Goal: Information Seeking & Learning: Learn about a topic

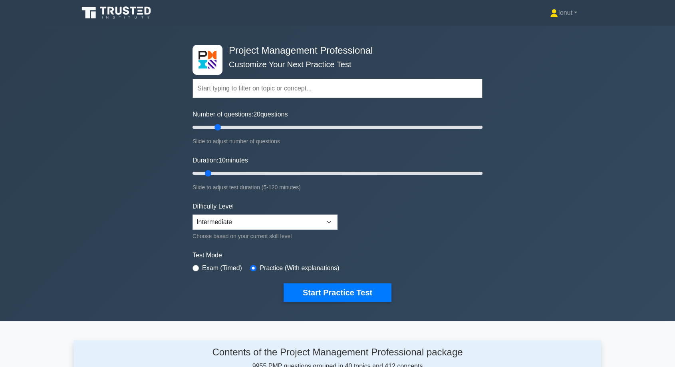
drag, startPoint x: 203, startPoint y: 126, endPoint x: 218, endPoint y: 128, distance: 15.3
type input "20"
click at [218, 128] on input "Number of questions: 20 questions" at bounding box center [338, 127] width 290 height 10
drag, startPoint x: 209, startPoint y: 174, endPoint x: 228, endPoint y: 175, distance: 18.8
type input "20"
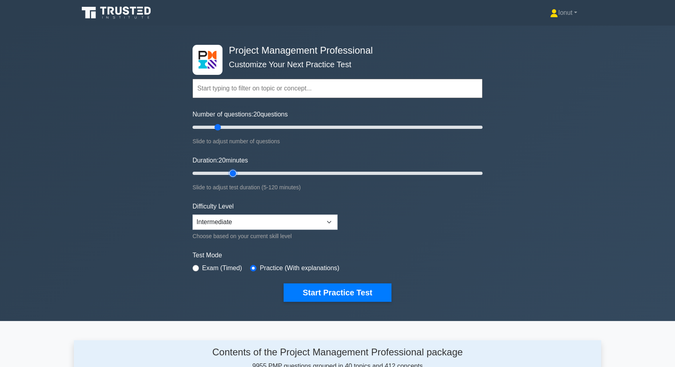
click at [228, 175] on input "Duration: 20 minutes" at bounding box center [338, 173] width 290 height 10
click at [350, 291] on button "Start Practice Test" at bounding box center [338, 292] width 108 height 18
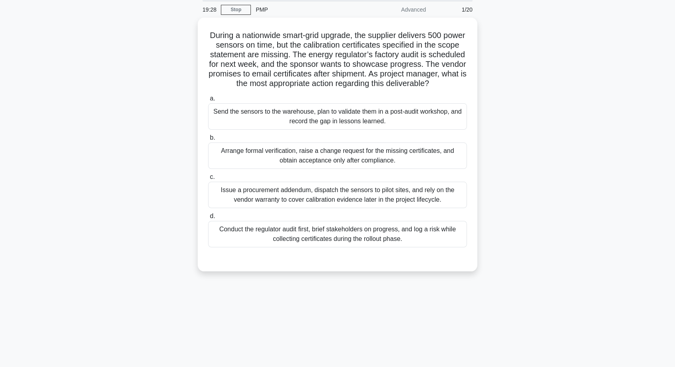
scroll to position [44, 0]
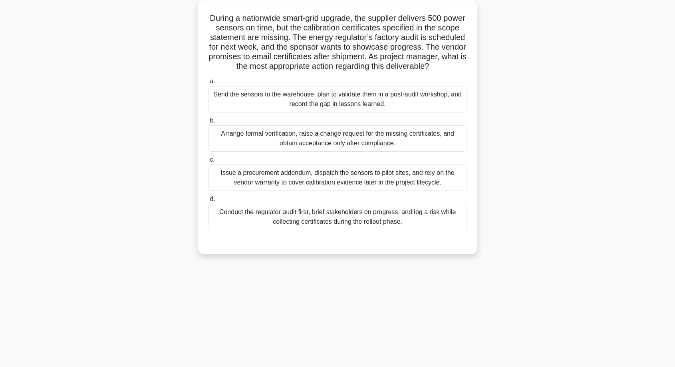
click at [291, 151] on div "Arrange formal verification, raise a change request for the missing certificate…" at bounding box center [337, 138] width 259 height 26
click at [208, 123] on input "b. Arrange formal verification, raise a change request for the missing certific…" at bounding box center [208, 120] width 0 height 5
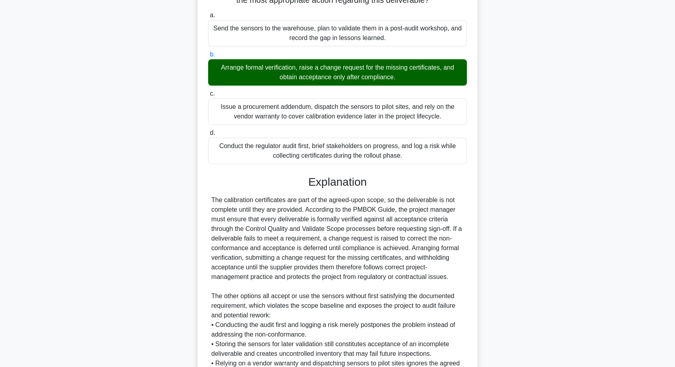
scroll to position [222, 0]
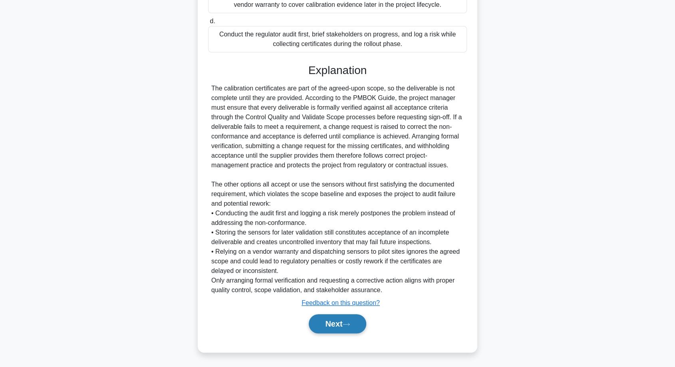
click at [332, 333] on button "Next" at bounding box center [337, 323] width 57 height 19
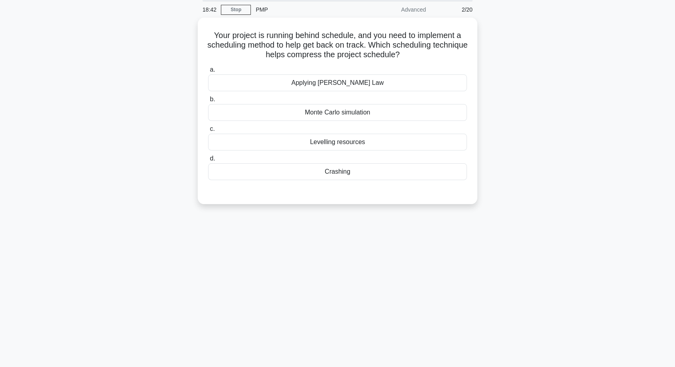
scroll to position [0, 0]
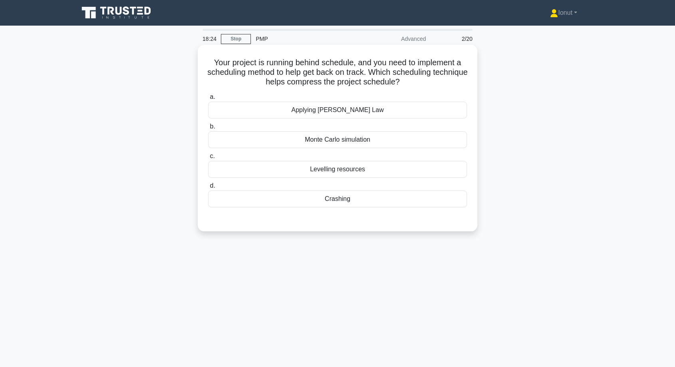
click at [349, 203] on div "Crashing" at bounding box center [337, 198] width 259 height 17
click at [208, 188] on input "d. Crashing" at bounding box center [208, 185] width 0 height 5
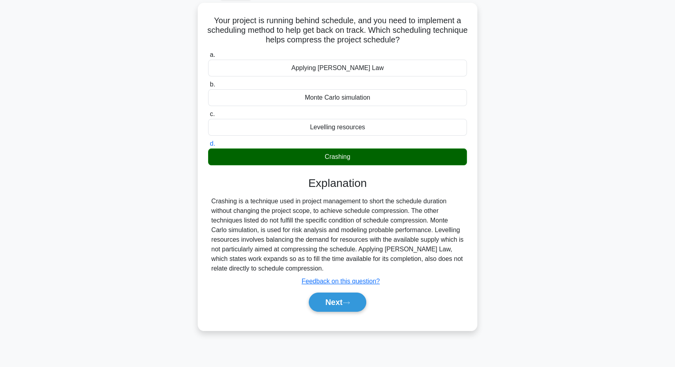
scroll to position [65, 0]
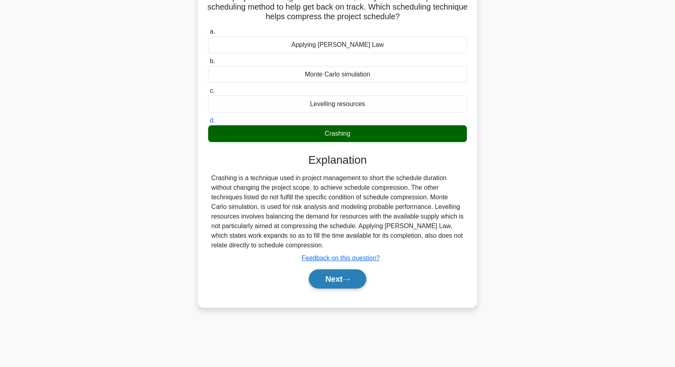
click at [322, 281] on button "Next" at bounding box center [337, 278] width 57 height 19
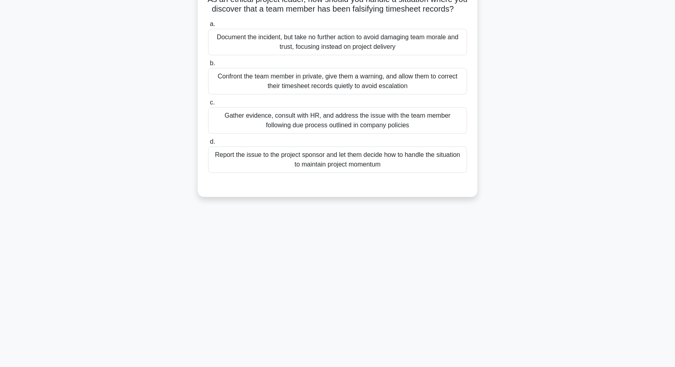
scroll to position [0, 0]
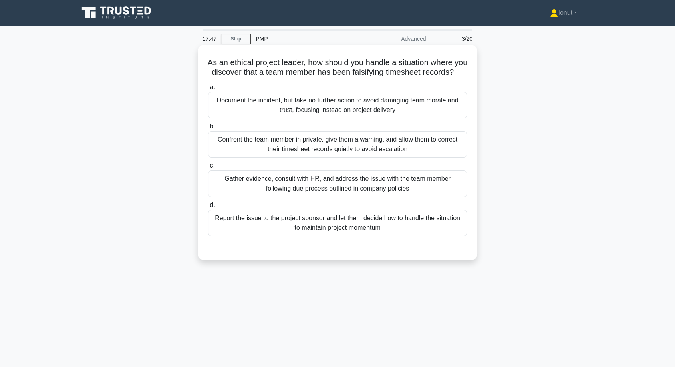
click at [295, 195] on div "Gather evidence, consult with HR, and address the issue with the team member fo…" at bounding box center [337, 183] width 259 height 26
click at [208, 168] on input "c. Gather evidence, consult with HR, and address the issue with the team member…" at bounding box center [208, 165] width 0 height 5
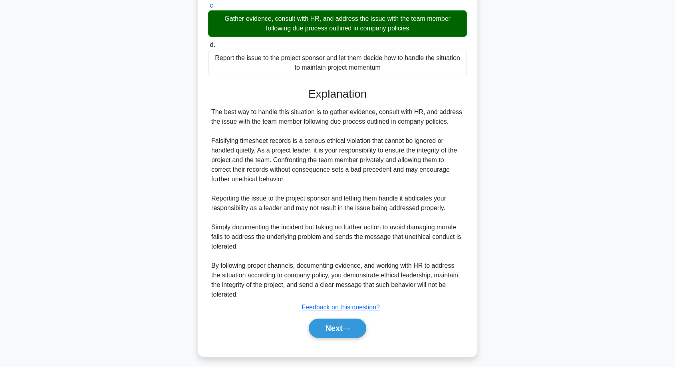
scroll to position [174, 0]
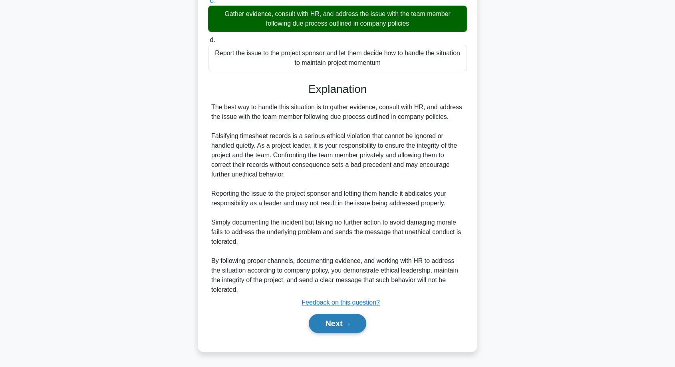
click at [334, 320] on button "Next" at bounding box center [337, 322] width 57 height 19
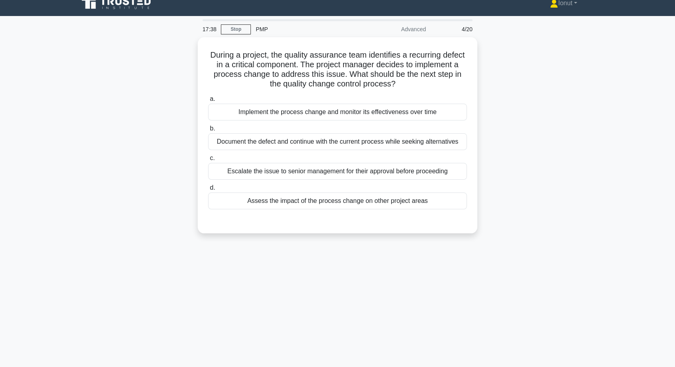
scroll to position [0, 0]
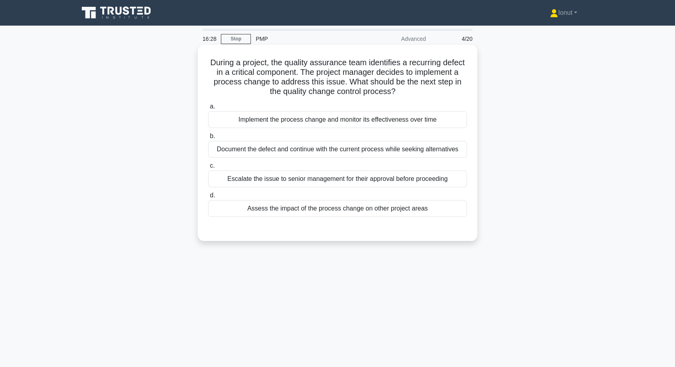
click at [352, 116] on div "Implement the process change and monitor its effectiveness over time" at bounding box center [337, 119] width 259 height 17
click at [208, 109] on input "a. Implement the process change and monitor its effectiveness over time" at bounding box center [208, 106] width 0 height 5
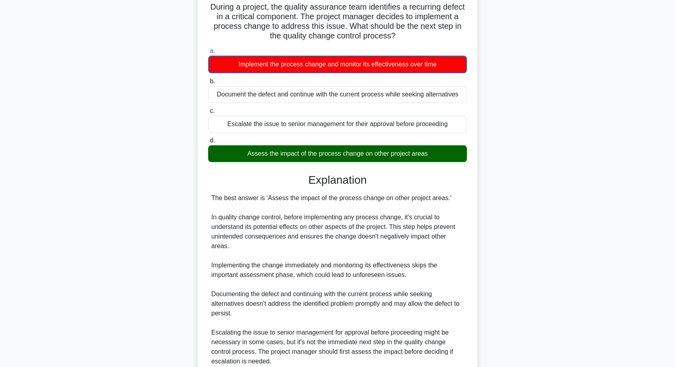
scroll to position [133, 0]
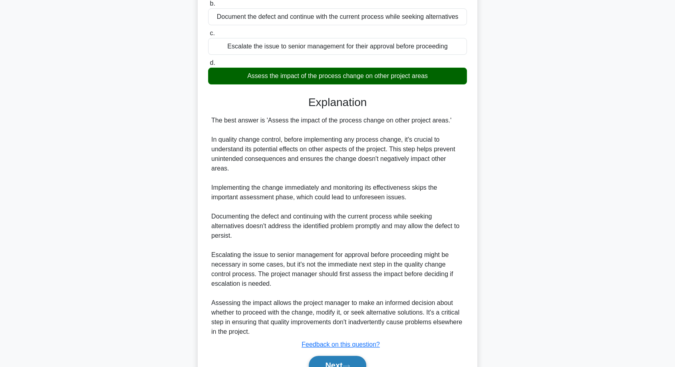
click at [329, 355] on button "Next" at bounding box center [337, 364] width 57 height 19
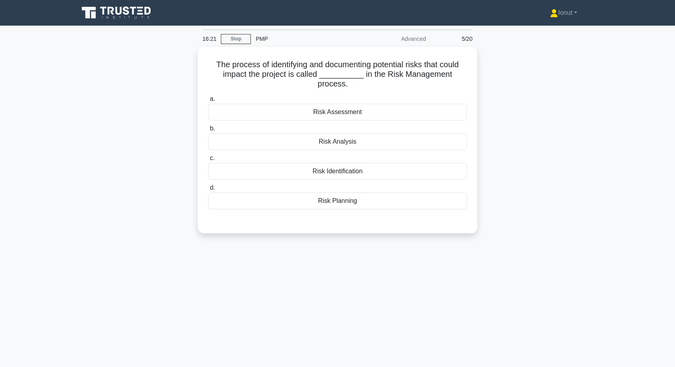
scroll to position [0, 0]
click at [361, 106] on div "Risk Assessment" at bounding box center [337, 110] width 259 height 17
click at [208, 100] on input "a. Risk Assessment" at bounding box center [208, 96] width 0 height 5
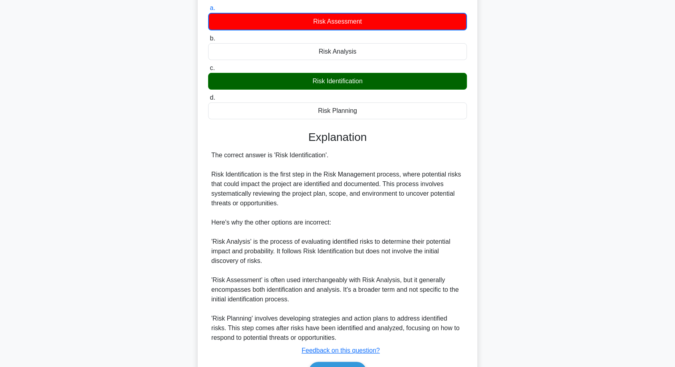
scroll to position [136, 0]
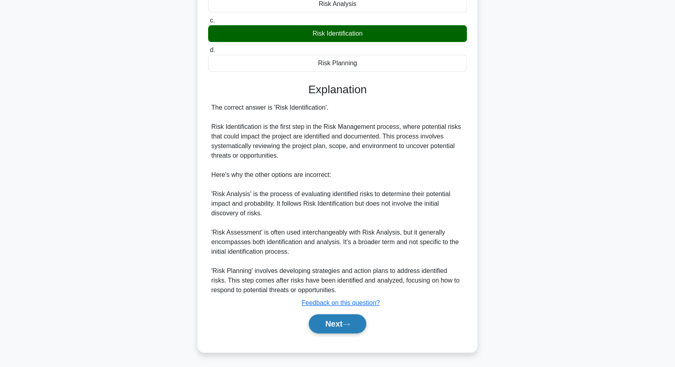
click at [328, 325] on button "Next" at bounding box center [337, 323] width 57 height 19
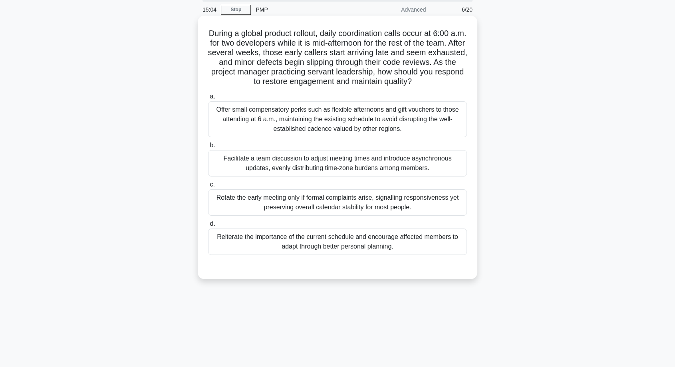
scroll to position [44, 0]
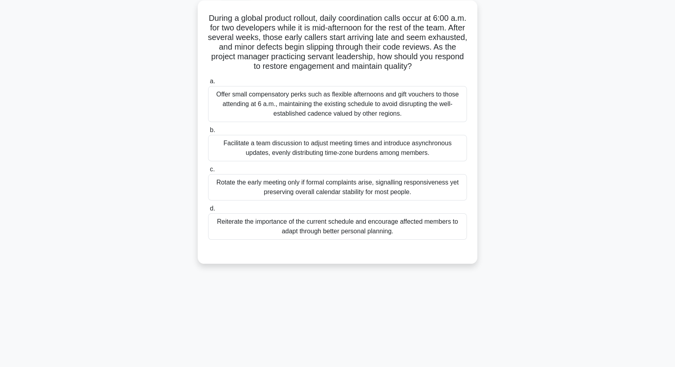
click at [242, 154] on div "Facilitate a team discussion to adjust meeting times and introduce asynchronous…" at bounding box center [337, 148] width 259 height 26
click at [208, 133] on input "b. Facilitate a team discussion to adjust meeting times and introduce asynchron…" at bounding box center [208, 130] width 0 height 5
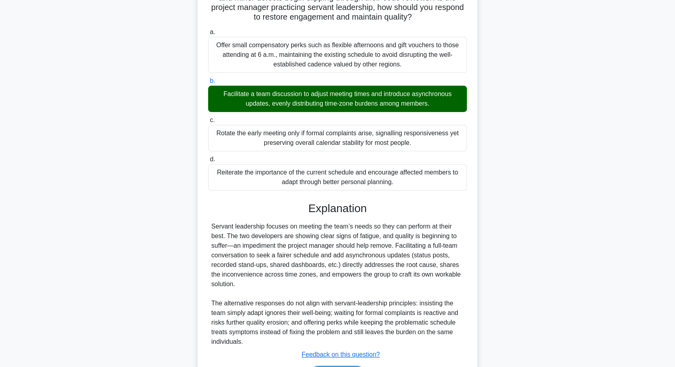
scroll to position [145, 0]
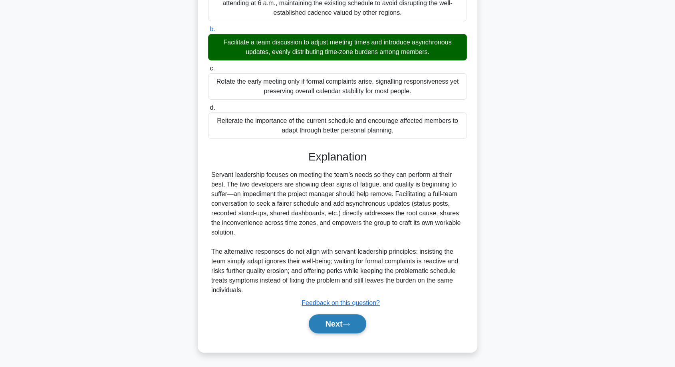
click at [322, 319] on button "Next" at bounding box center [337, 323] width 57 height 19
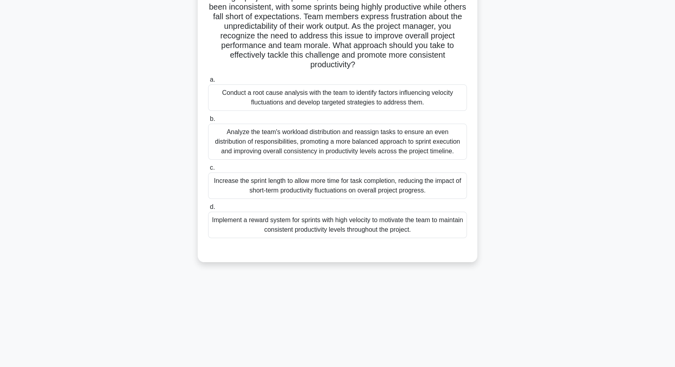
scroll to position [0, 0]
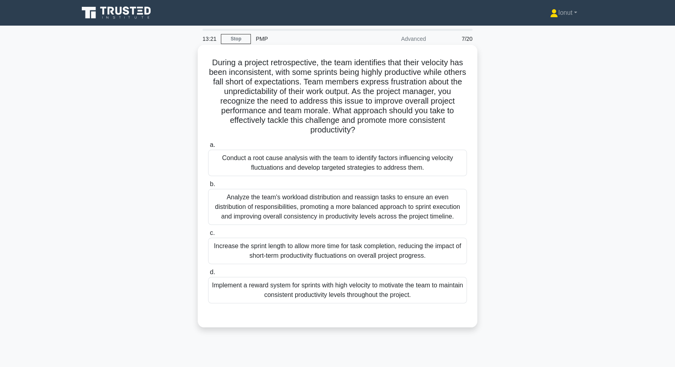
click at [260, 207] on div "Analyze the team's workload distribution and reassign tasks to ensure an even d…" at bounding box center [337, 207] width 259 height 36
click at [208, 187] on input "b. Analyze the team's workload distribution and reassign tasks to ensure an eve…" at bounding box center [208, 183] width 0 height 5
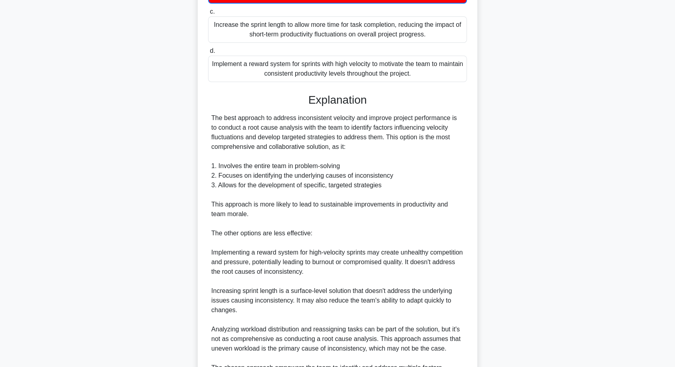
scroll to position [328, 0]
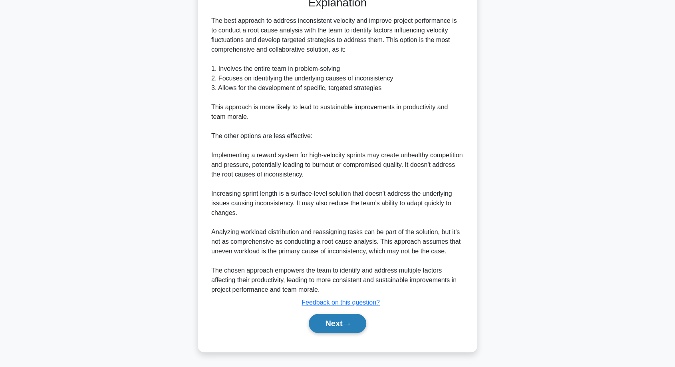
click at [336, 324] on button "Next" at bounding box center [337, 322] width 57 height 19
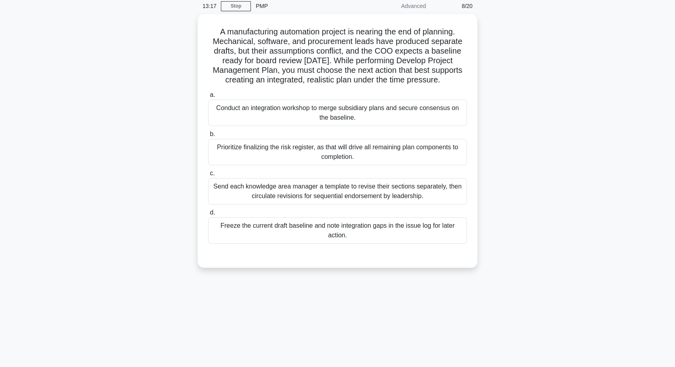
scroll to position [0, 0]
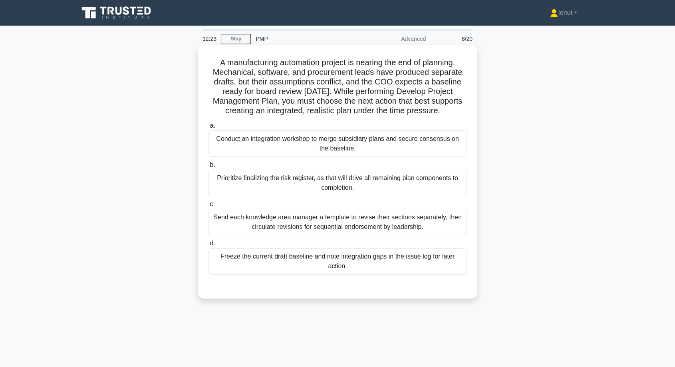
click at [269, 141] on div "Conduct an integration workshop to merge subsidiary plans and secure consensus …" at bounding box center [337, 143] width 259 height 26
click at [208, 128] on input "a. Conduct an integration workshop to merge subsidiary plans and secure consens…" at bounding box center [208, 125] width 0 height 5
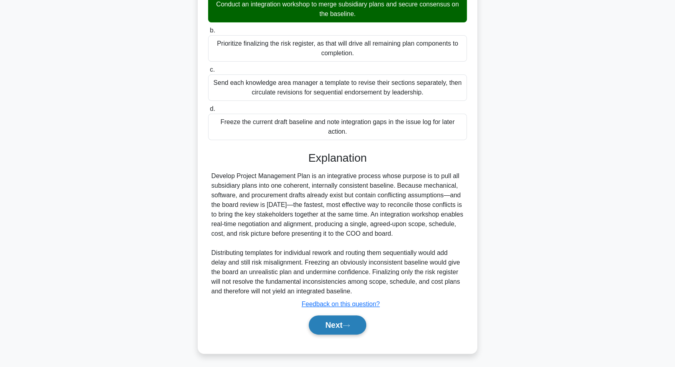
scroll to position [135, 0]
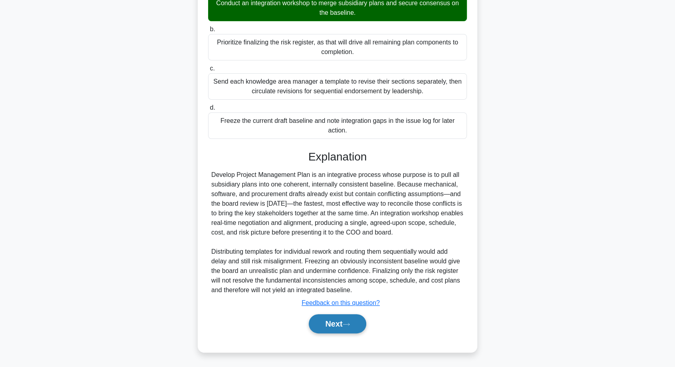
click at [351, 326] on button "Next" at bounding box center [337, 323] width 57 height 19
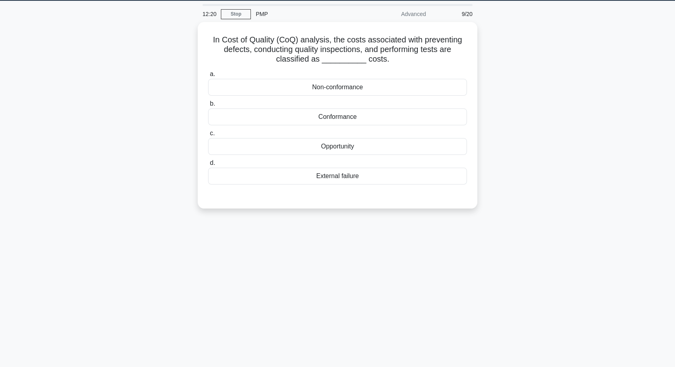
scroll to position [0, 0]
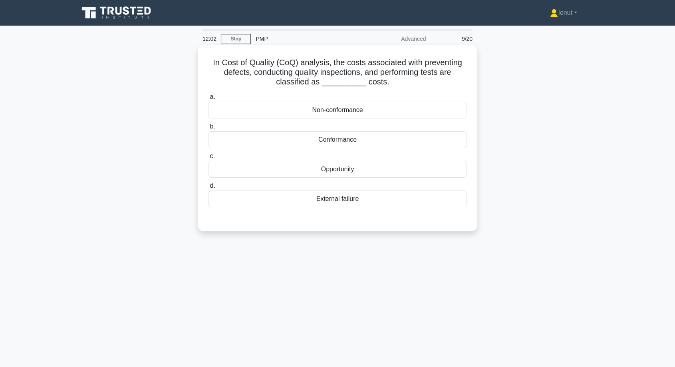
click at [300, 110] on div "Non-conformance" at bounding box center [337, 110] width 259 height 17
click at [208, 100] on input "a. Non-conformance" at bounding box center [208, 96] width 0 height 5
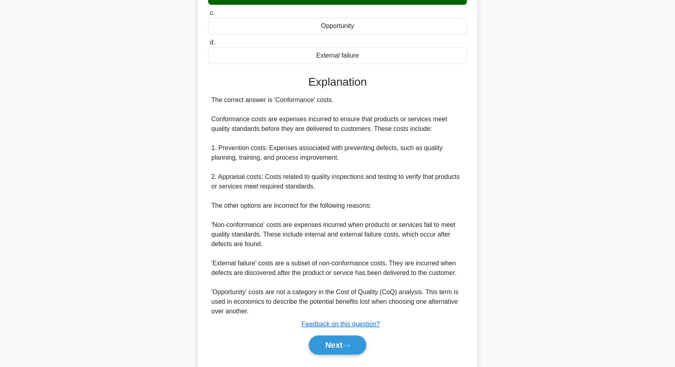
scroll to position [165, 0]
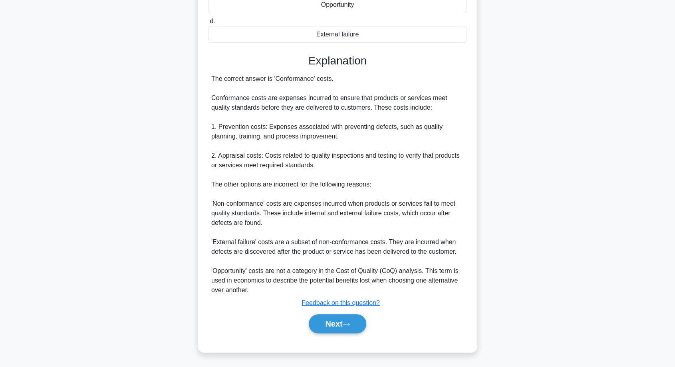
click at [346, 335] on div "a. Non-conformance b. Conformance c. d." at bounding box center [337, 133] width 261 height 417
click at [347, 326] on button "Next" at bounding box center [337, 323] width 57 height 19
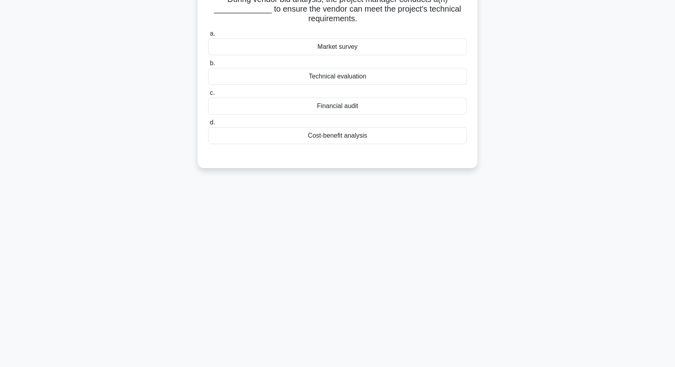
scroll to position [0, 0]
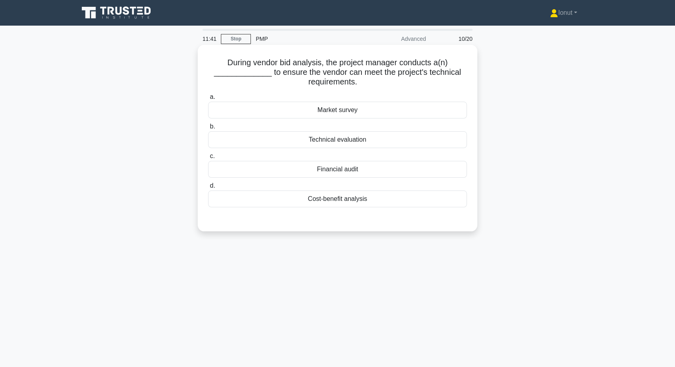
click at [304, 140] on div "Technical evaluation" at bounding box center [337, 139] width 259 height 17
click at [208, 129] on input "b. Technical evaluation" at bounding box center [208, 126] width 0 height 5
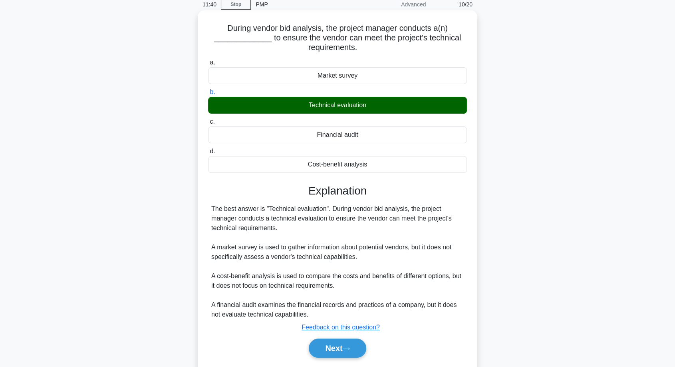
scroll to position [65, 0]
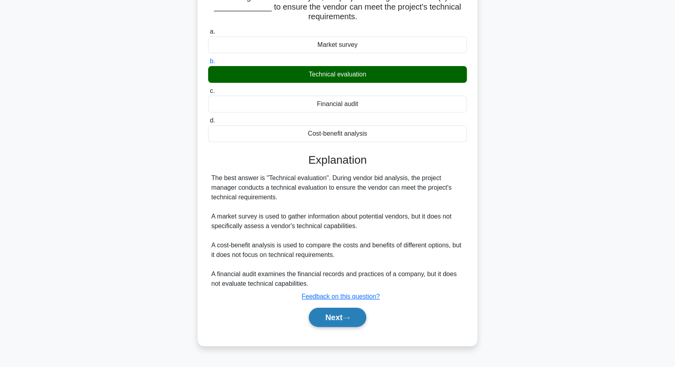
click at [333, 315] on button "Next" at bounding box center [337, 316] width 57 height 19
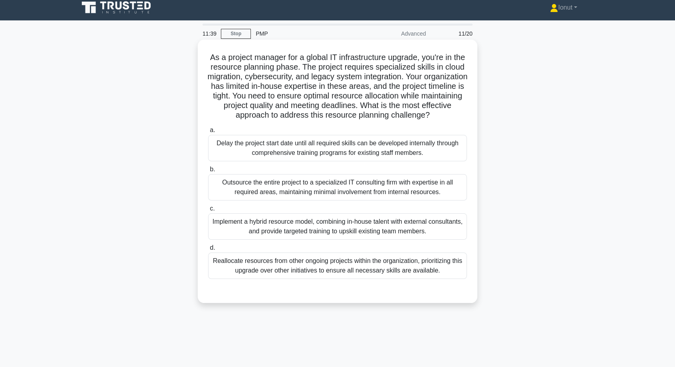
scroll to position [0, 0]
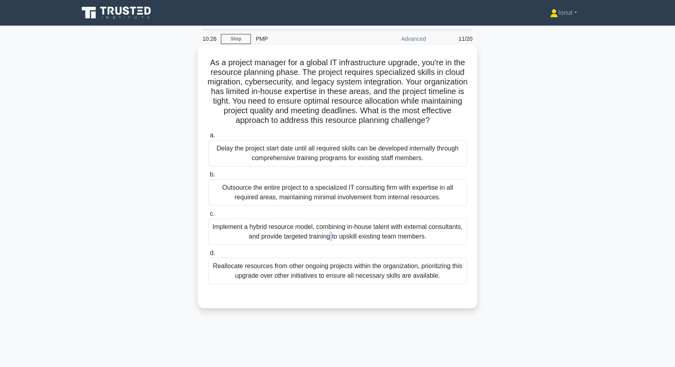
click at [235, 233] on div "Implement a hybrid resource model, combining in-house talent with external cons…" at bounding box center [337, 231] width 259 height 26
click at [279, 245] on div "Implement a hybrid resource model, combining in-house talent with external cons…" at bounding box center [337, 231] width 259 height 26
click at [208, 216] on input "c. Implement a hybrid resource model, combining in-house talent with external c…" at bounding box center [208, 213] width 0 height 5
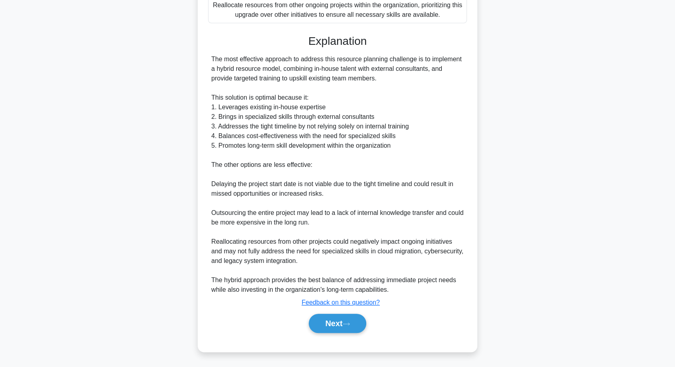
scroll to position [270, 0]
click at [349, 323] on icon at bounding box center [346, 323] width 7 height 4
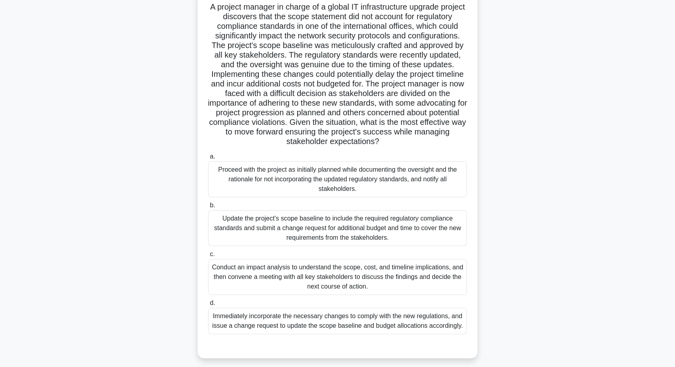
scroll to position [65, 0]
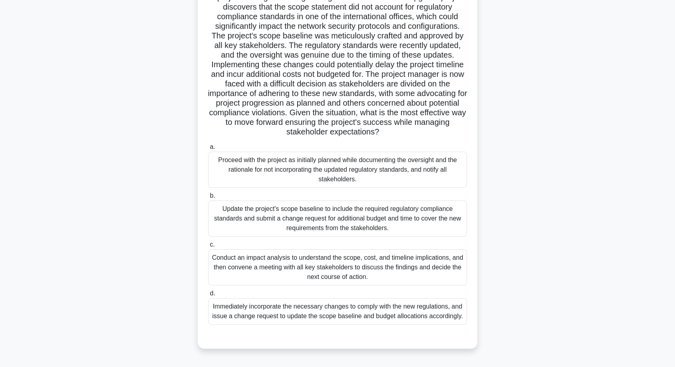
click at [242, 265] on div "Conduct an impact analysis to understand the scope, cost, and timeline implicat…" at bounding box center [337, 267] width 259 height 36
click at [208, 247] on input "c. Conduct an impact analysis to understand the scope, cost, and timeline impli…" at bounding box center [208, 244] width 0 height 5
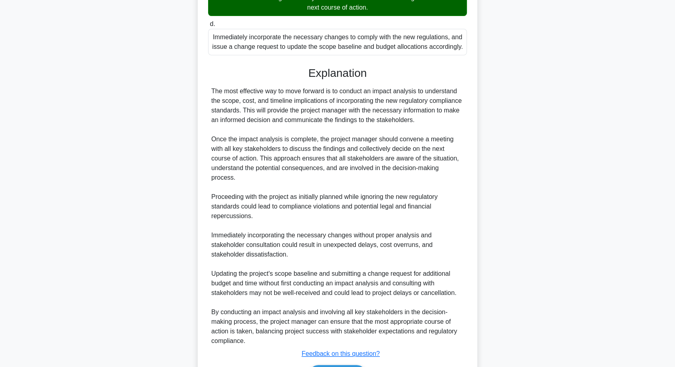
scroll to position [375, 0]
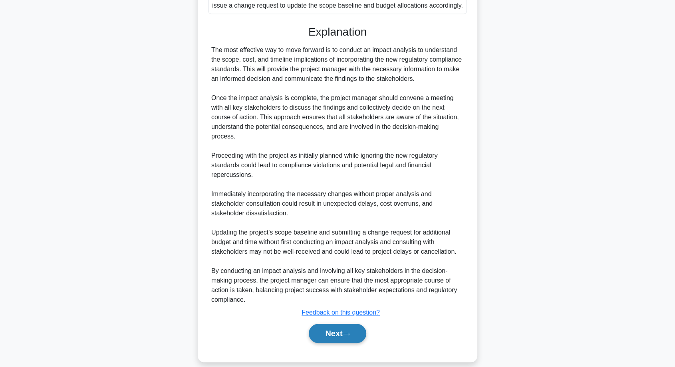
click at [341, 323] on button "Next" at bounding box center [337, 332] width 57 height 19
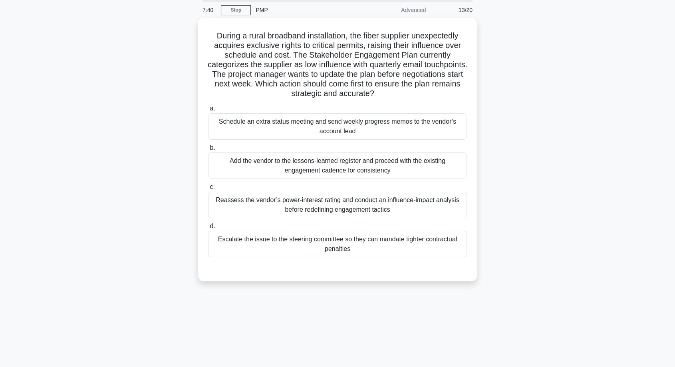
scroll to position [0, 0]
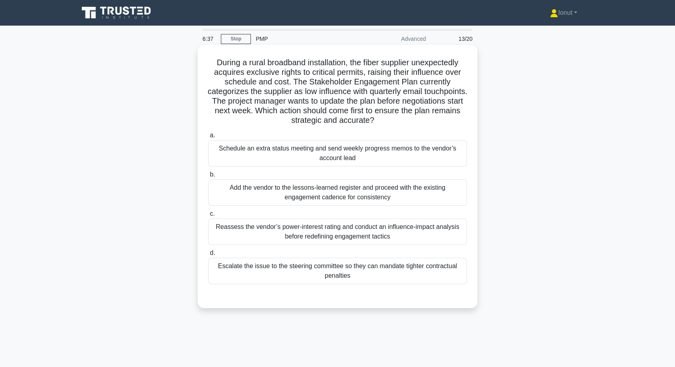
click at [303, 231] on div "Reassess the vendor’s power-interest rating and conduct an influence-impact ana…" at bounding box center [337, 231] width 259 height 26
click at [208, 216] on input "c. Reassess the vendor’s power-interest rating and conduct an influence-impact …" at bounding box center [208, 213] width 0 height 5
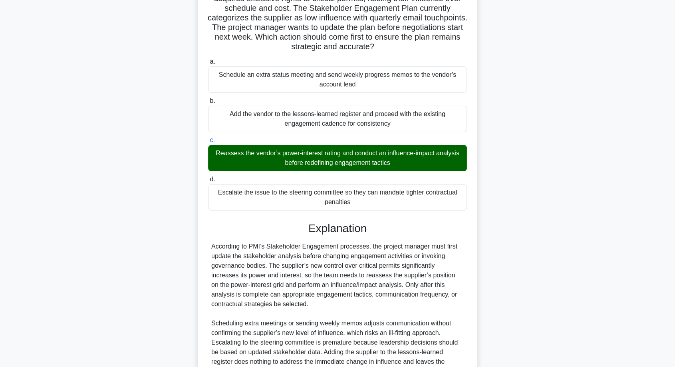
scroll to position [155, 0]
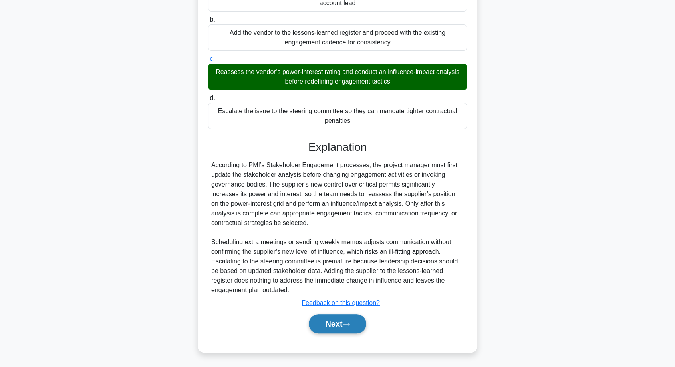
click at [317, 316] on button "Next" at bounding box center [337, 323] width 57 height 19
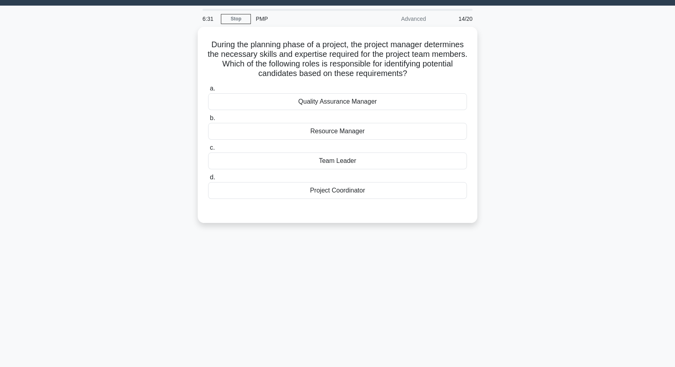
scroll to position [0, 0]
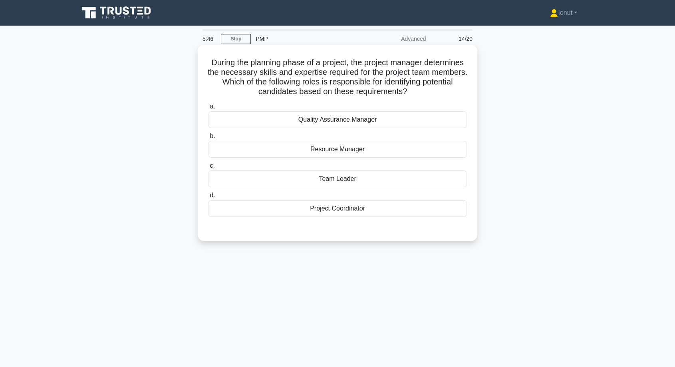
click at [308, 151] on div "Resource Manager" at bounding box center [337, 149] width 259 height 17
click at [208, 139] on input "b. Resource Manager" at bounding box center [208, 136] width 0 height 5
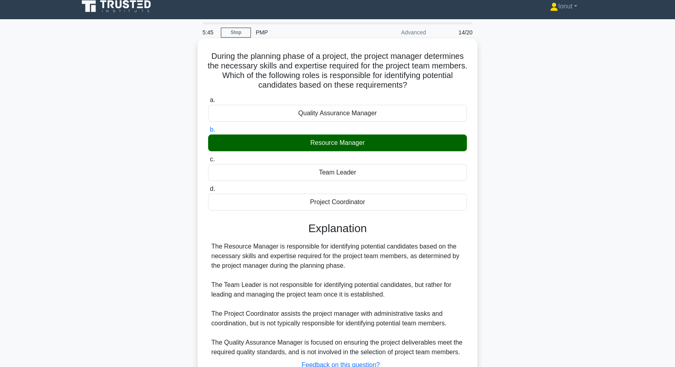
scroll to position [68, 0]
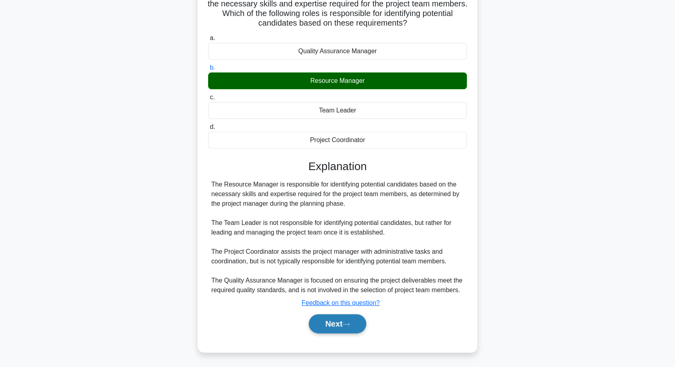
click at [334, 325] on button "Next" at bounding box center [337, 323] width 57 height 19
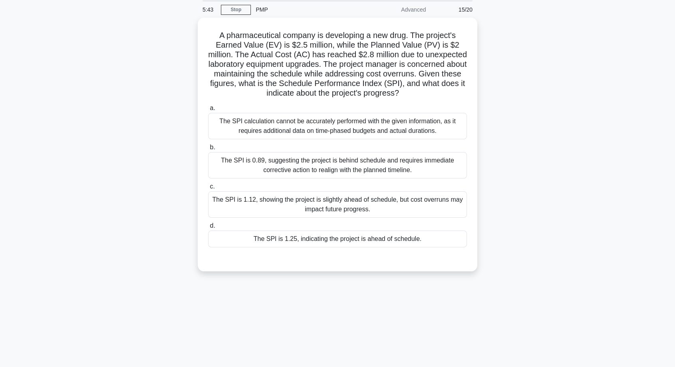
scroll to position [0, 0]
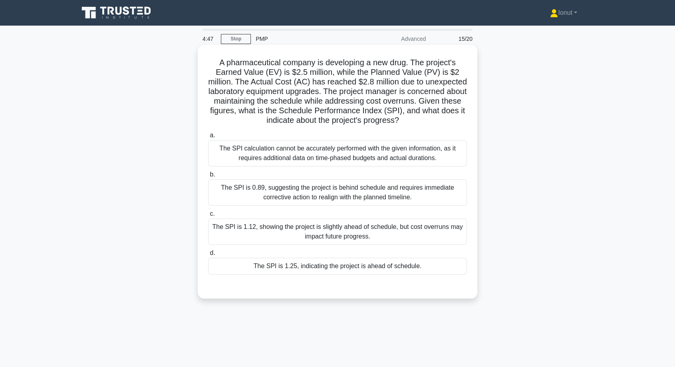
click at [316, 233] on div "The SPI is 1.12, showing the project is slightly ahead of schedule, but cost ov…" at bounding box center [337, 231] width 259 height 26
click at [208, 216] on input "c. The SPI is 1.12, showing the project is slightly ahead of schedule, but cost…" at bounding box center [208, 213] width 0 height 5
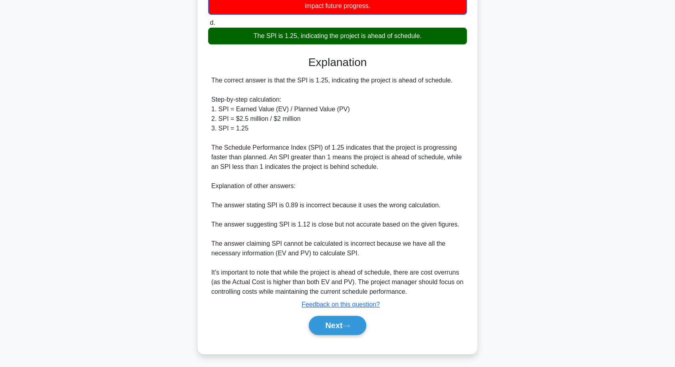
scroll to position [232, 0]
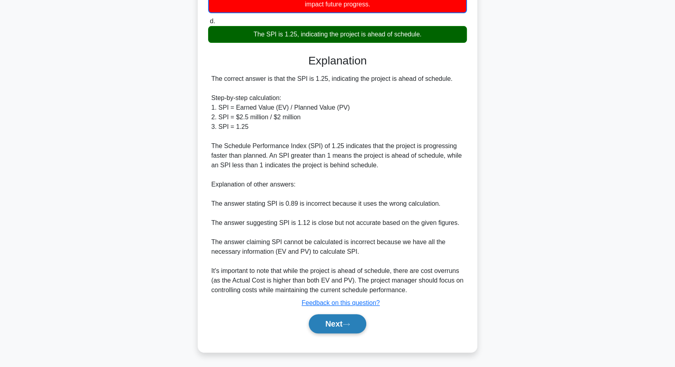
click at [323, 320] on button "Next" at bounding box center [337, 323] width 57 height 19
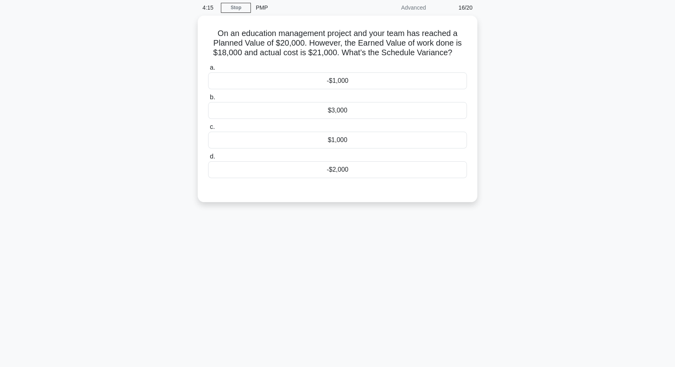
scroll to position [0, 0]
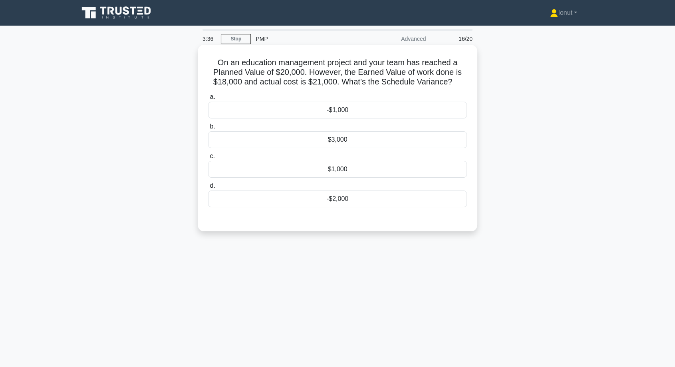
click at [348, 141] on div "$3,000" at bounding box center [337, 139] width 259 height 17
click at [208, 129] on input "b. $3,000" at bounding box center [208, 126] width 0 height 5
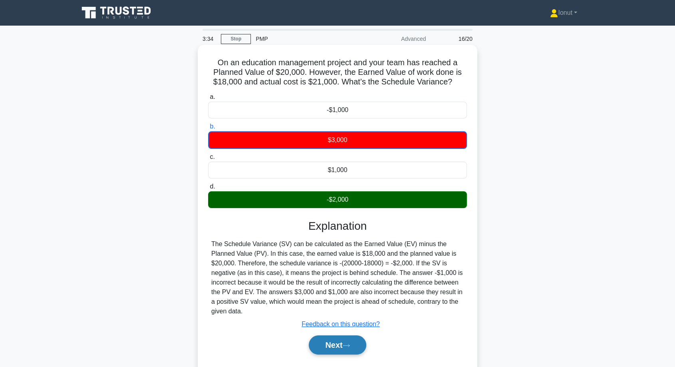
click at [352, 339] on button "Next" at bounding box center [337, 344] width 57 height 19
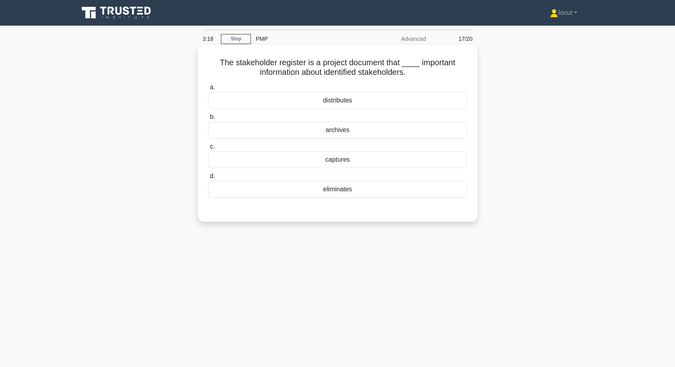
click at [340, 160] on div "captures" at bounding box center [337, 159] width 259 height 17
click at [208, 149] on input "c. captures" at bounding box center [208, 146] width 0 height 5
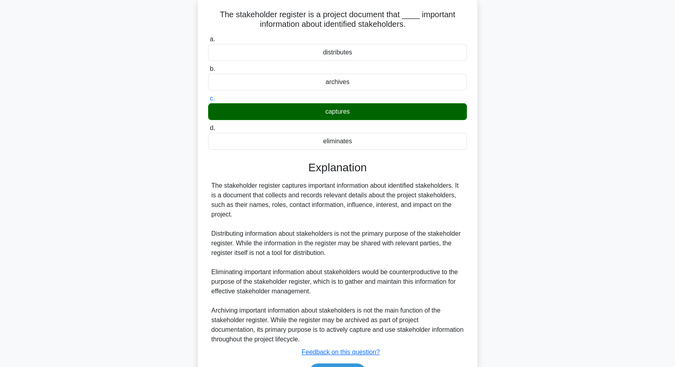
scroll to position [97, 0]
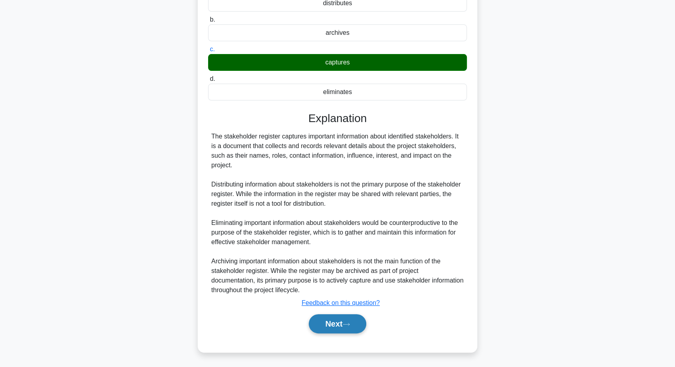
click at [335, 327] on button "Next" at bounding box center [337, 323] width 57 height 19
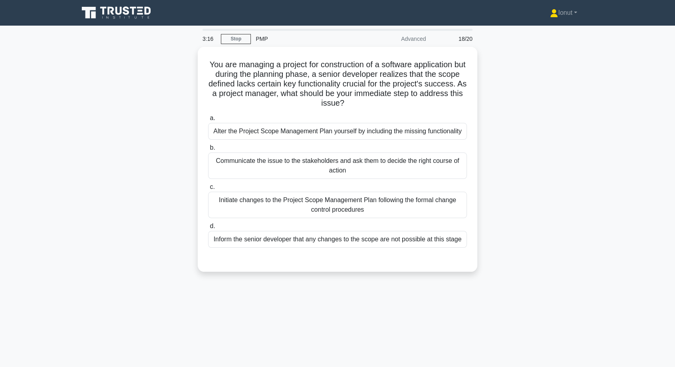
scroll to position [0, 0]
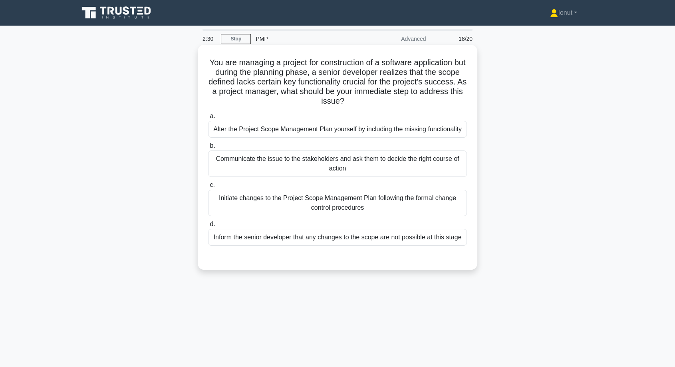
click at [326, 198] on div "Initiate changes to the Project Scope Management Plan following the formal chan…" at bounding box center [337, 202] width 259 height 26
click at [208, 187] on input "c. Initiate changes to the Project Scope Management Plan following the formal c…" at bounding box center [208, 184] width 0 height 5
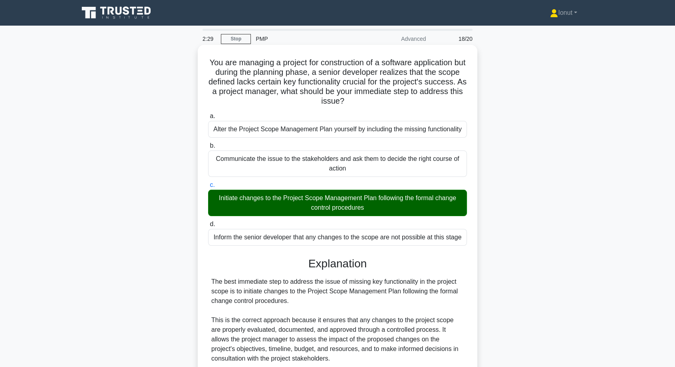
scroll to position [183, 0]
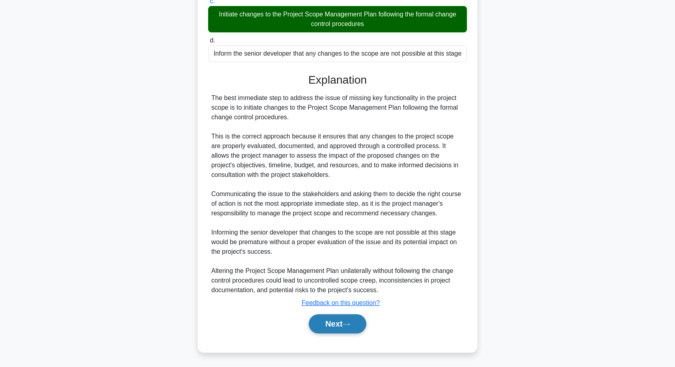
click at [327, 317] on button "Next" at bounding box center [337, 323] width 57 height 19
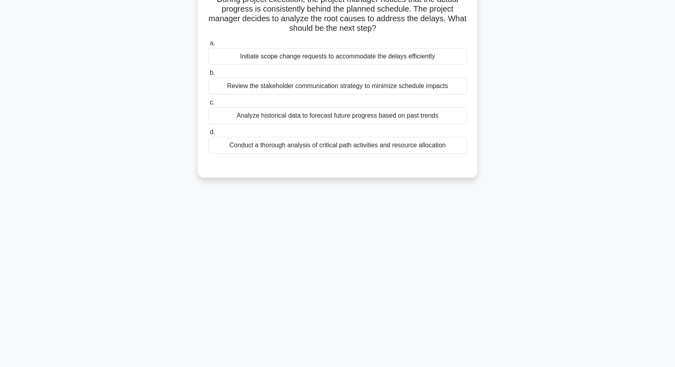
scroll to position [0, 0]
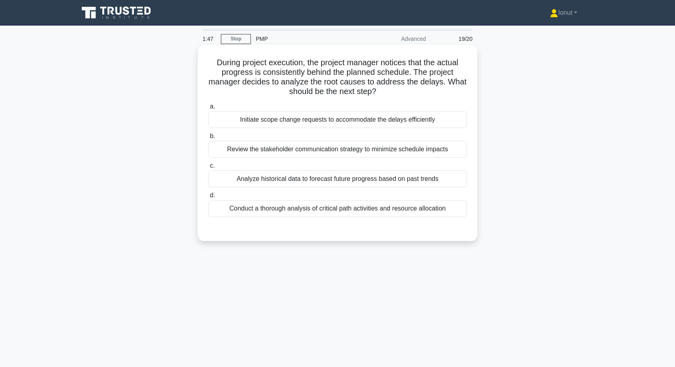
click at [304, 212] on div "Conduct a thorough analysis of critical path activities and resource allocation" at bounding box center [337, 208] width 259 height 17
click at [208, 198] on input "d. Conduct a thorough analysis of critical path activities and resource allocat…" at bounding box center [208, 195] width 0 height 5
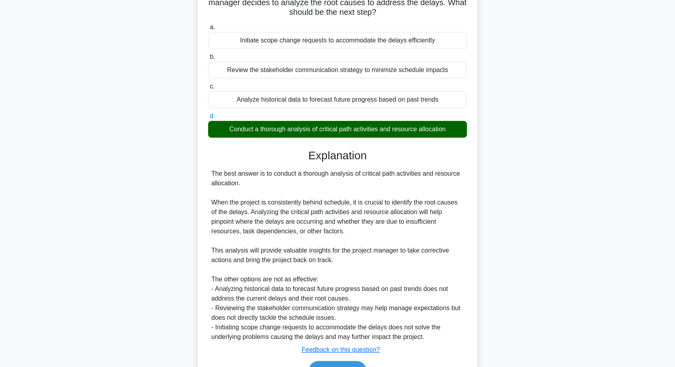
scroll to position [126, 0]
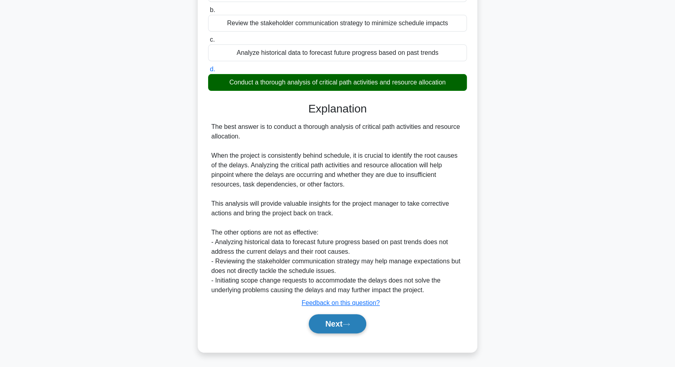
click at [340, 327] on button "Next" at bounding box center [337, 323] width 57 height 19
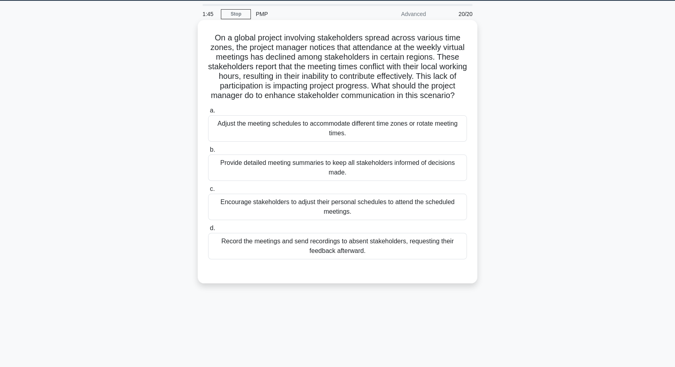
scroll to position [0, 0]
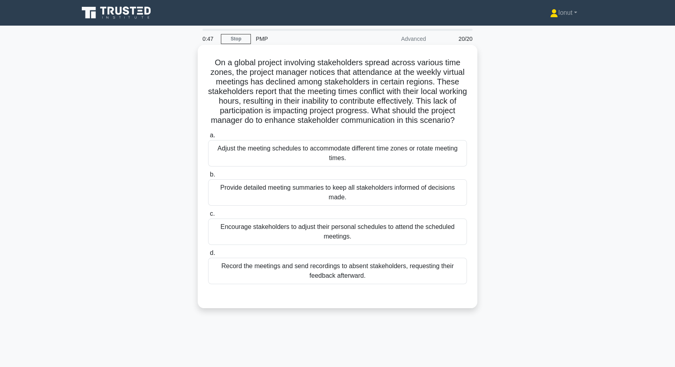
click at [292, 205] on div "Provide detailed meeting summaries to keep all stakeholders informed of decisio…" at bounding box center [337, 192] width 259 height 26
click at [208, 177] on input "b. Provide detailed meeting summaries to keep all stakeholders informed of deci…" at bounding box center [208, 174] width 0 height 5
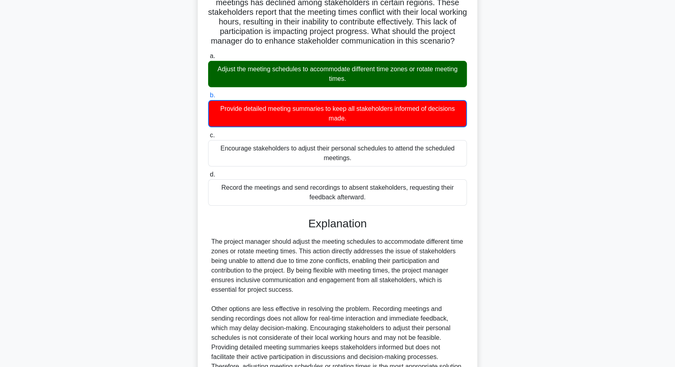
scroll to position [175, 0]
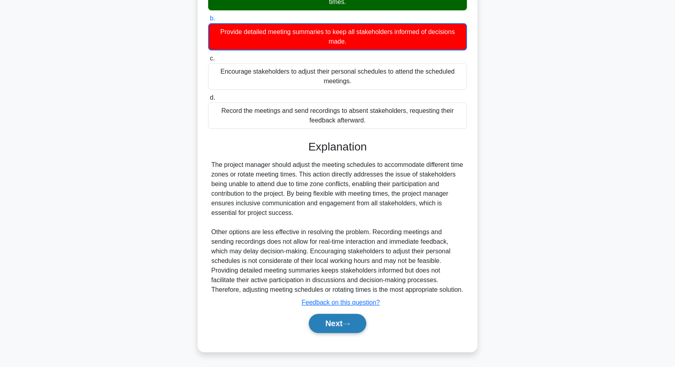
click at [322, 323] on button "Next" at bounding box center [337, 322] width 57 height 19
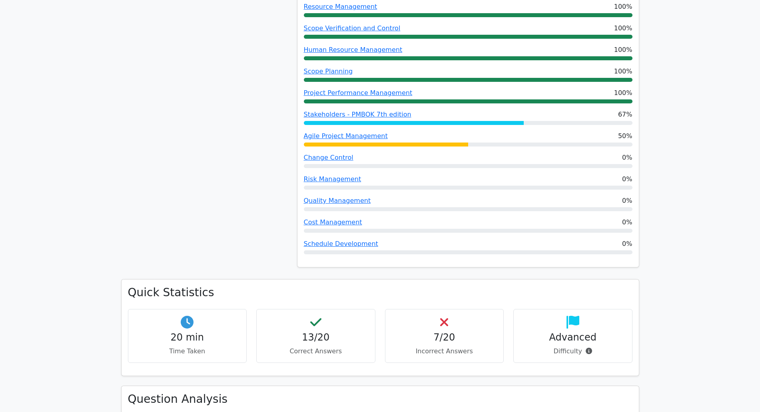
scroll to position [250, 0]
